Goal: Transaction & Acquisition: Download file/media

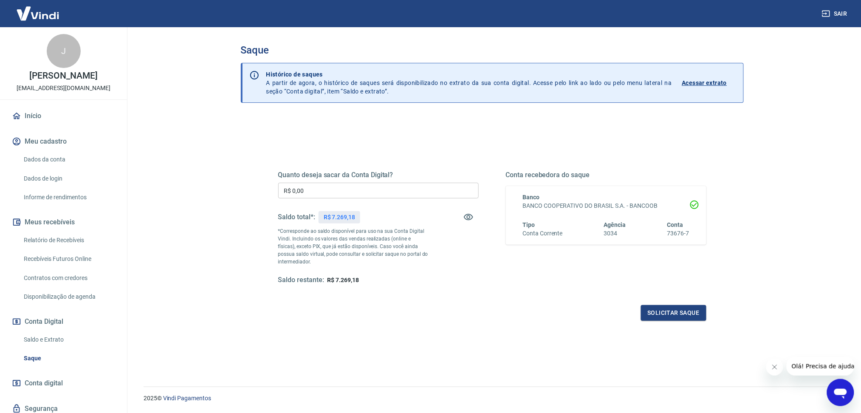
drag, startPoint x: 72, startPoint y: 334, endPoint x: 86, endPoint y: 333, distance: 14.0
click at [72, 335] on link "Saldo e Extrato" at bounding box center [68, 339] width 96 height 17
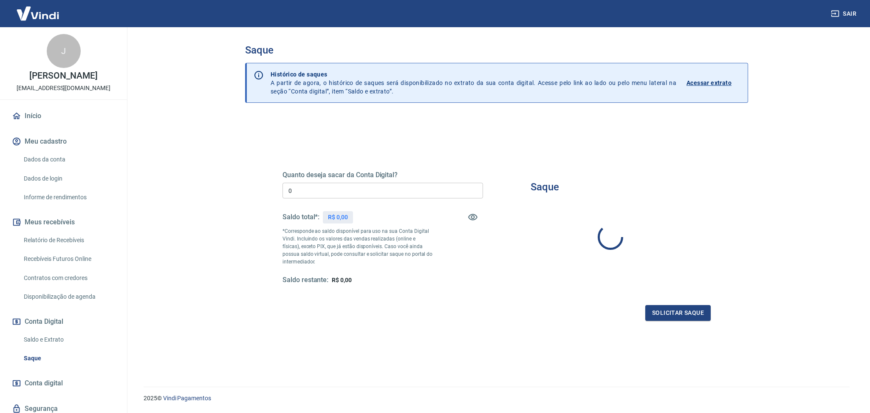
type input "R$ 0,00"
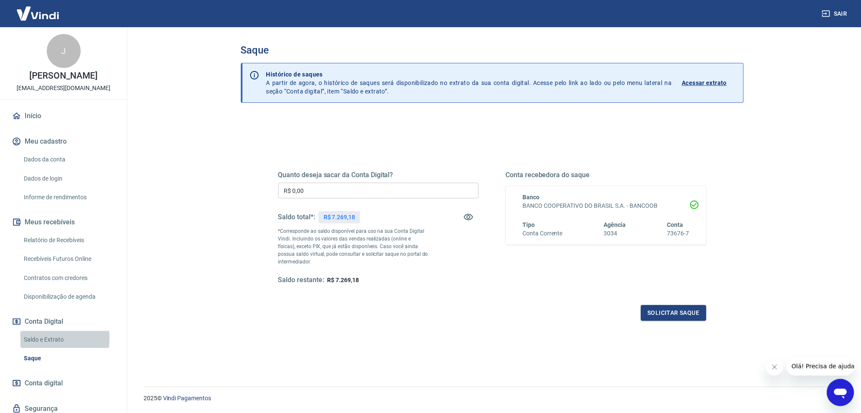
click at [50, 338] on link "Saldo e Extrato" at bounding box center [68, 339] width 96 height 17
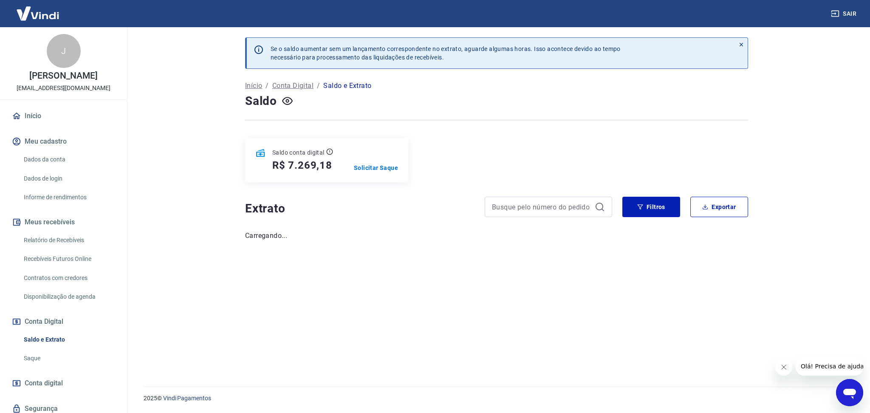
click at [780, 364] on icon "Fechar mensagem da empresa" at bounding box center [783, 367] width 7 height 7
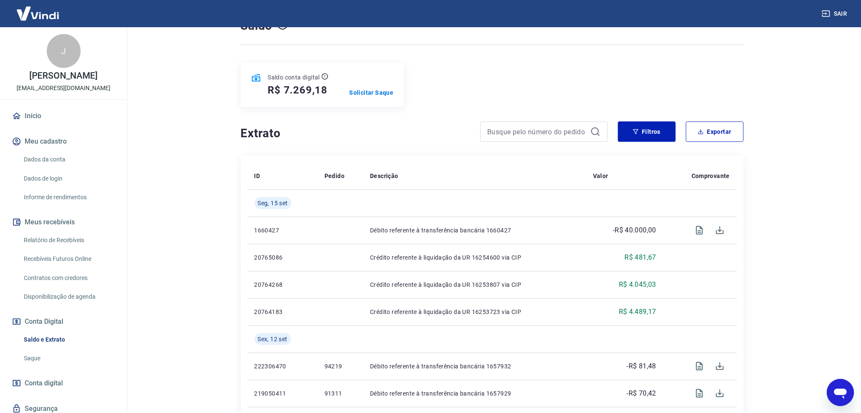
scroll to position [76, 0]
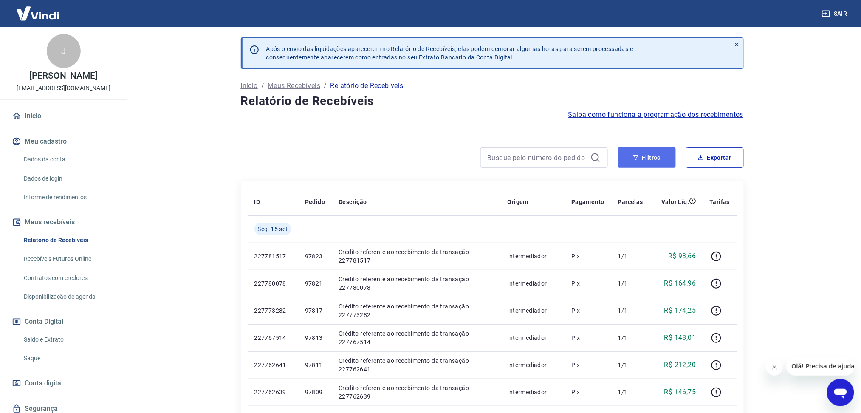
click at [627, 157] on button "Filtros" at bounding box center [647, 157] width 58 height 20
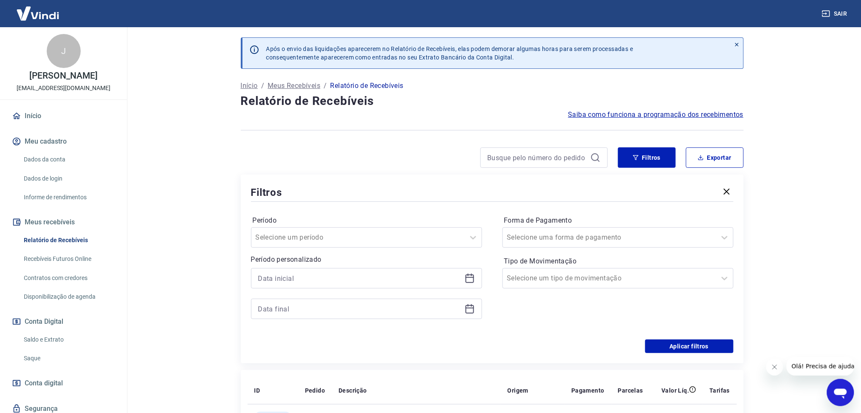
click at [471, 278] on icon at bounding box center [470, 278] width 10 height 10
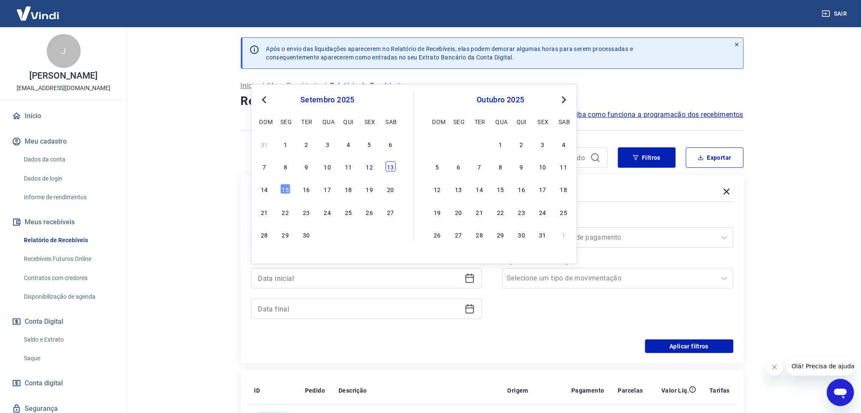
click at [388, 170] on div "13" at bounding box center [390, 166] width 10 height 10
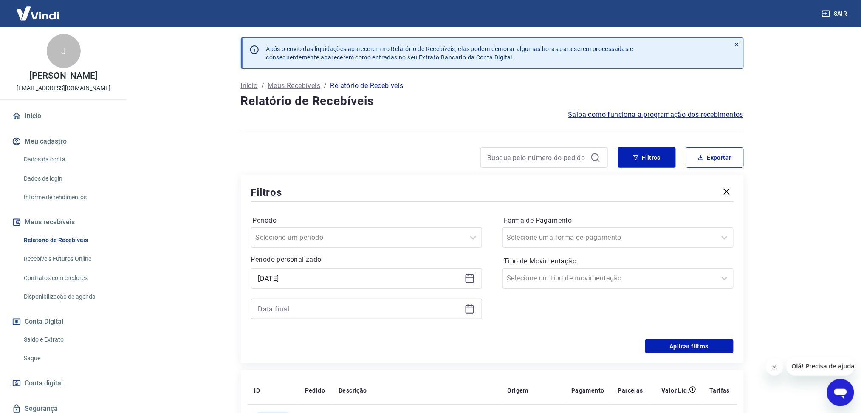
type input "13/09/2025"
click at [470, 310] on icon at bounding box center [470, 309] width 10 height 10
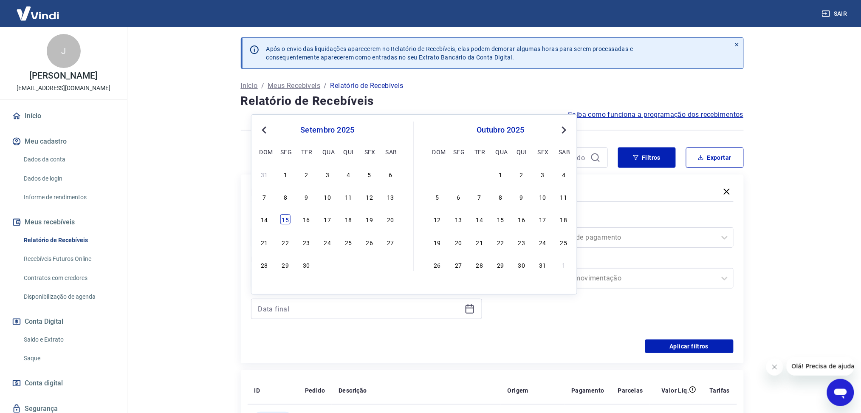
click at [285, 221] on div "15" at bounding box center [285, 219] width 10 height 10
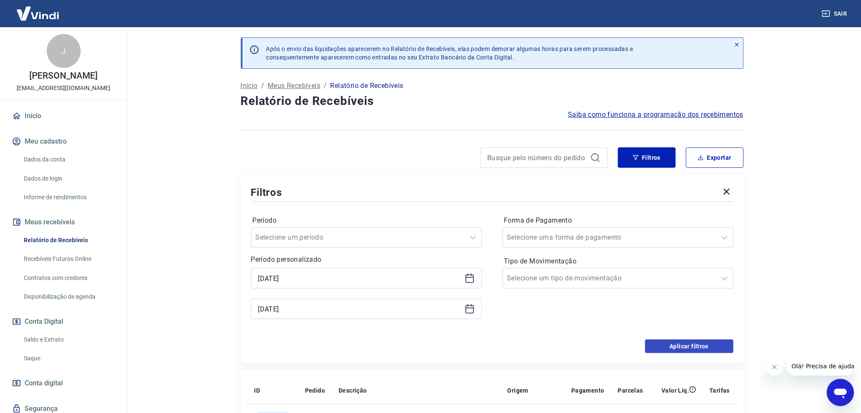
type input "15/09/2025"
click at [651, 341] on button "Aplicar filtros" at bounding box center [689, 346] width 88 height 14
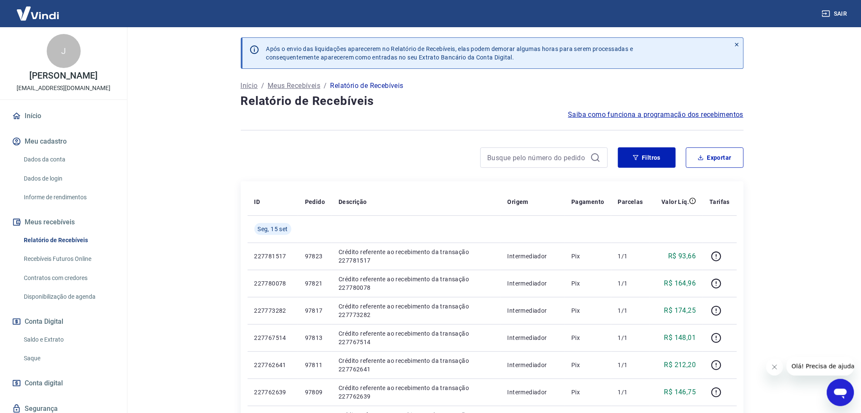
click at [773, 368] on icon "Fechar mensagem da empresa" at bounding box center [774, 366] width 7 height 7
click at [707, 157] on button "Exportar" at bounding box center [715, 157] width 58 height 20
type input "13/09/2025"
type input "15/09/2025"
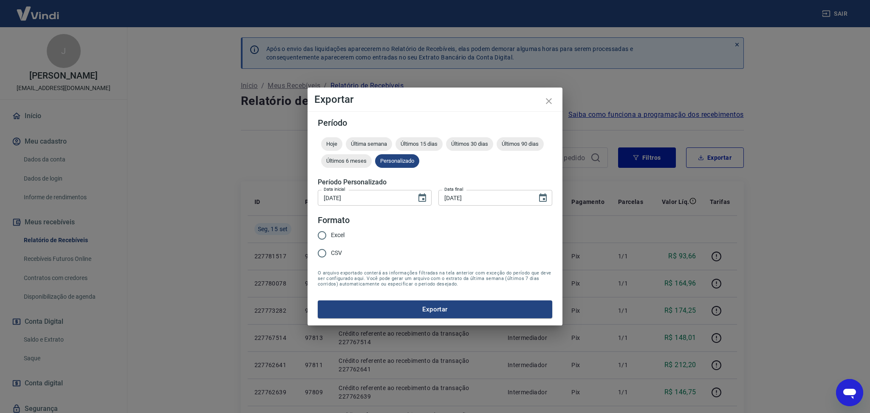
click at [340, 239] on span "Excel" at bounding box center [338, 235] width 14 height 9
click at [331, 239] on input "Excel" at bounding box center [322, 235] width 18 height 18
radio input "true"
click at [376, 304] on button "Exportar" at bounding box center [435, 309] width 234 height 18
